Goal: Find specific page/section: Find specific page/section

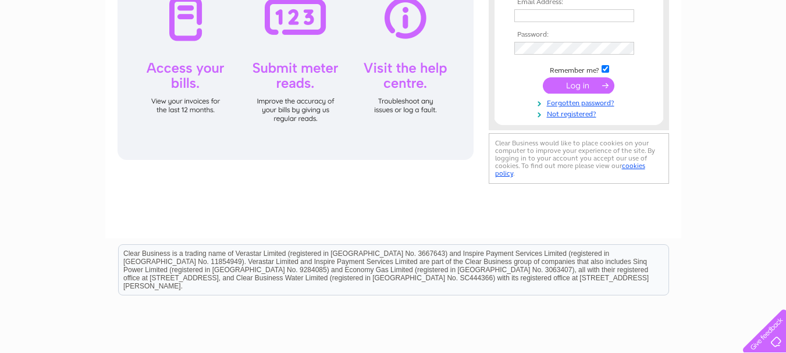
scroll to position [116, 0]
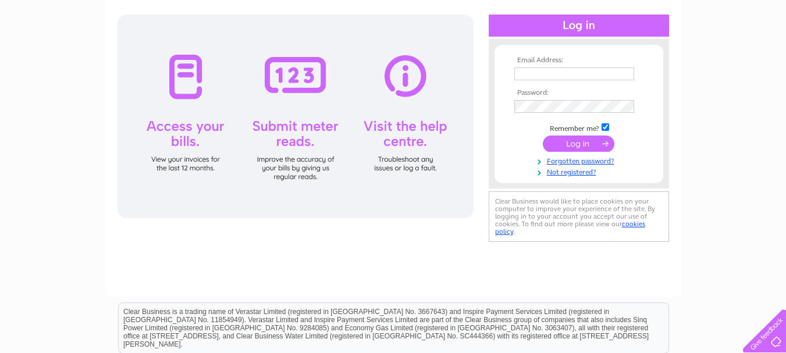
type input "hamish@jbmarshall.co.uk"
click at [586, 142] on input "submit" at bounding box center [579, 143] width 72 height 16
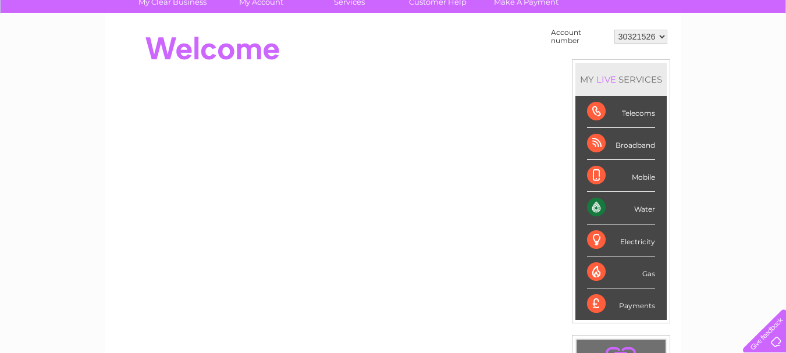
scroll to position [116, 0]
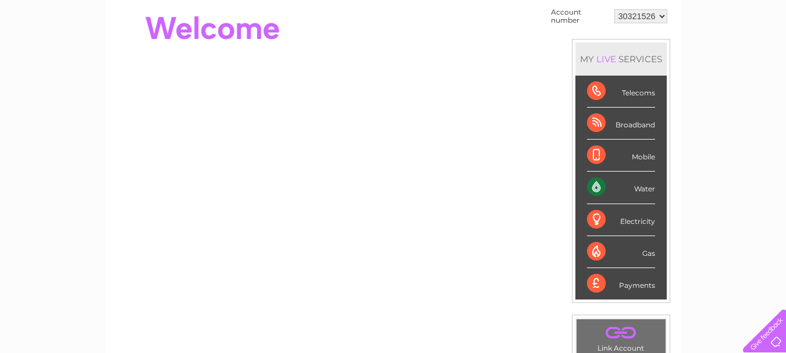
click at [609, 187] on div "Water" at bounding box center [621, 188] width 68 height 32
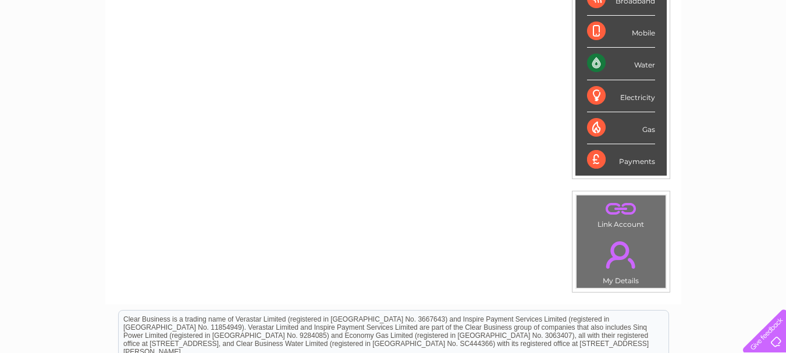
scroll to position [108, 0]
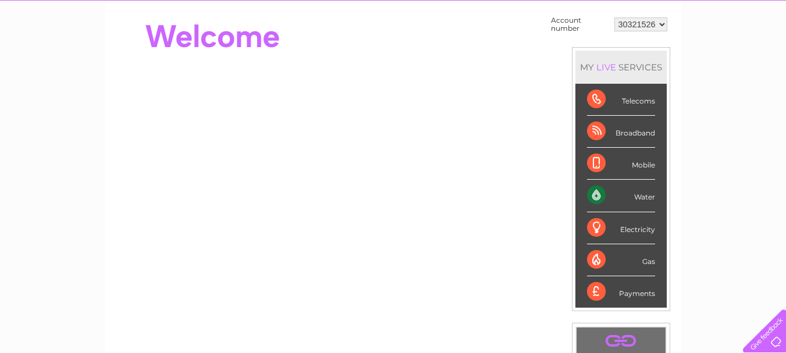
click at [640, 199] on div "Water" at bounding box center [621, 196] width 68 height 32
click at [614, 192] on div "Water" at bounding box center [621, 196] width 68 height 32
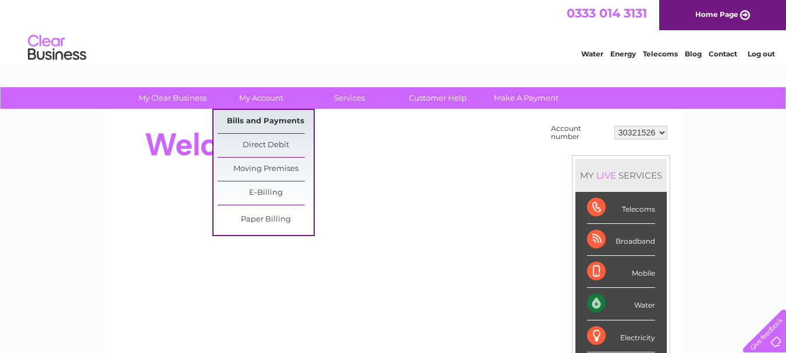
click at [248, 117] on link "Bills and Payments" at bounding box center [265, 121] width 96 height 23
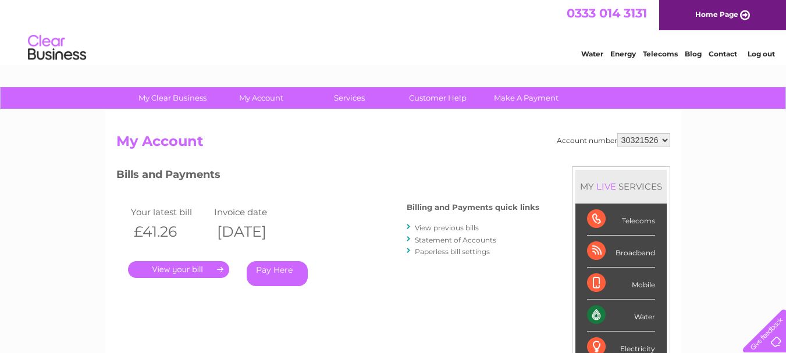
click at [722, 58] on div "Water Energy Telecoms Blog Contact Log out" at bounding box center [672, 49] width 228 height 24
click at [721, 54] on link "Contact" at bounding box center [722, 53] width 28 height 9
